Goal: Use online tool/utility: Use online tool/utility

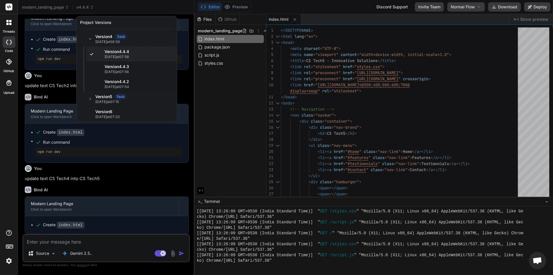
scroll to position [1703, 0]
click at [403, 138] on div at bounding box center [276, 137] width 553 height 275
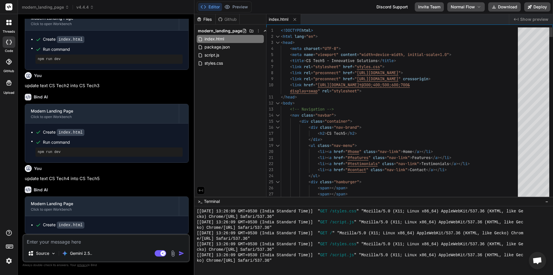
type textarea "x"
type textarea "display=swap" rel="stylesheet"> </head> <body> <!-- Navigation --> <nav class="…"
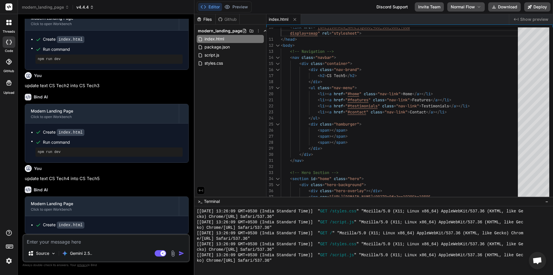
click at [94, 8] on icon at bounding box center [92, 7] width 4 height 4
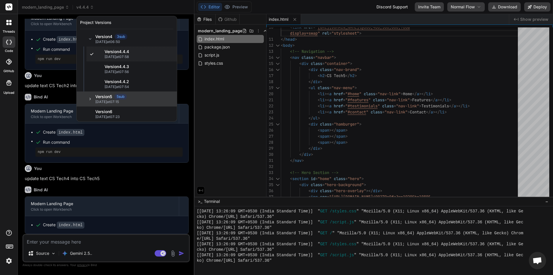
click at [90, 99] on icon at bounding box center [90, 99] width 4 height 4
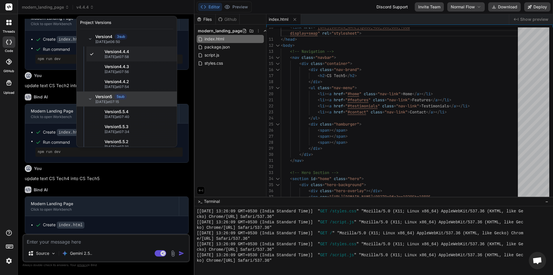
click at [90, 99] on icon at bounding box center [90, 99] width 4 height 4
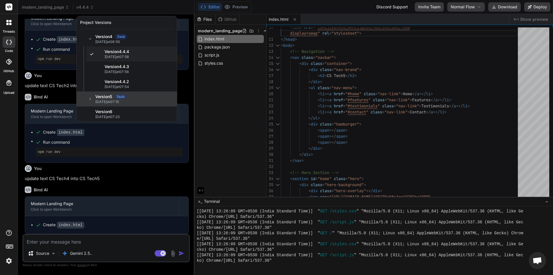
click at [194, 108] on div at bounding box center [276, 137] width 553 height 275
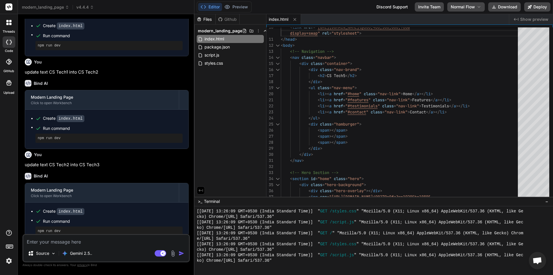
scroll to position [913, 0]
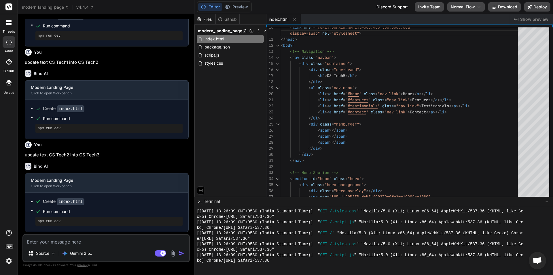
type textarea "x"
